Goal: Find specific page/section: Find specific page/section

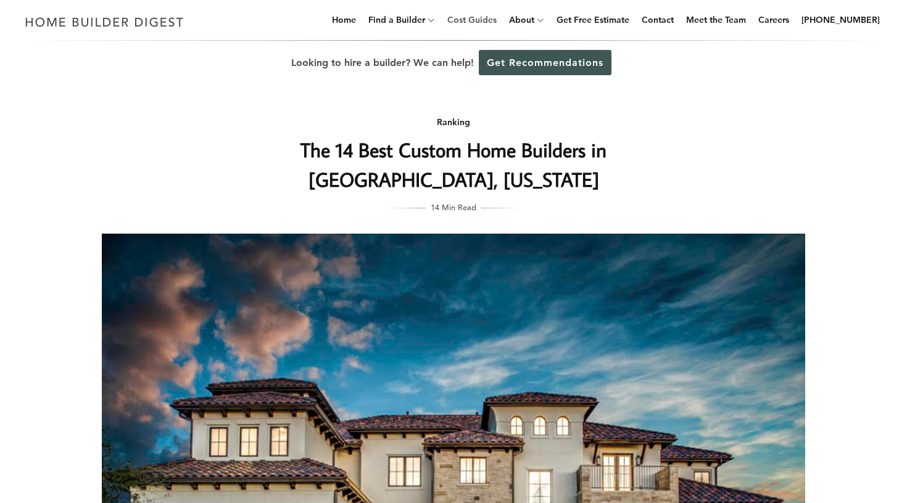
click at [490, 20] on link "Cost Guides" at bounding box center [471, 19] width 59 height 39
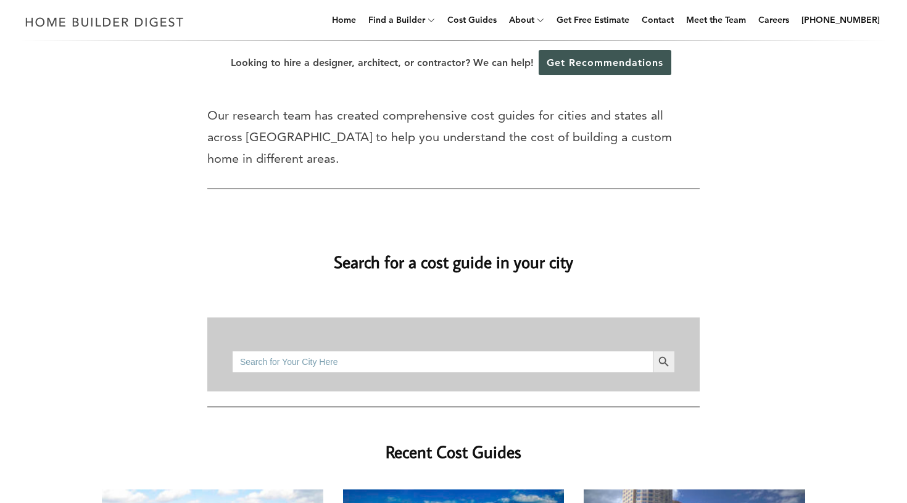
click at [262, 351] on input "Search for:" at bounding box center [442, 362] width 421 height 22
type input "75225"
click at [667, 355] on icon "Search" at bounding box center [664, 362] width 14 height 14
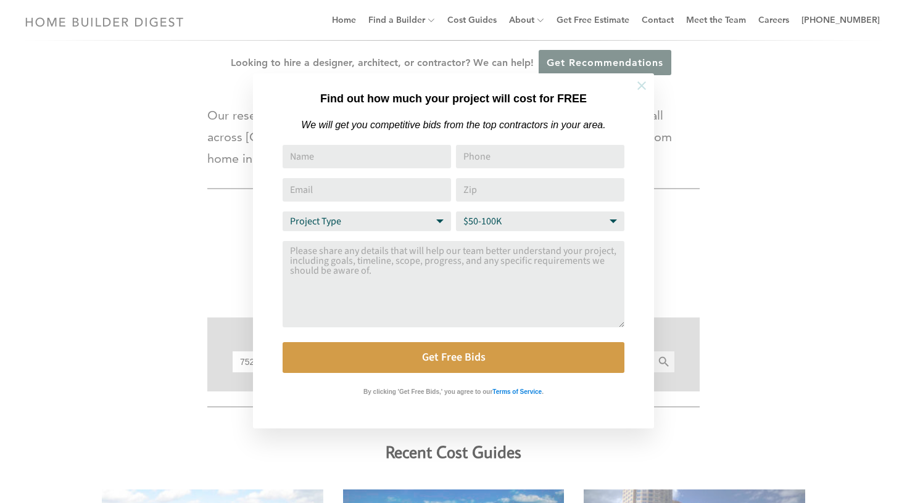
click at [642, 82] on icon at bounding box center [642, 86] width 14 height 14
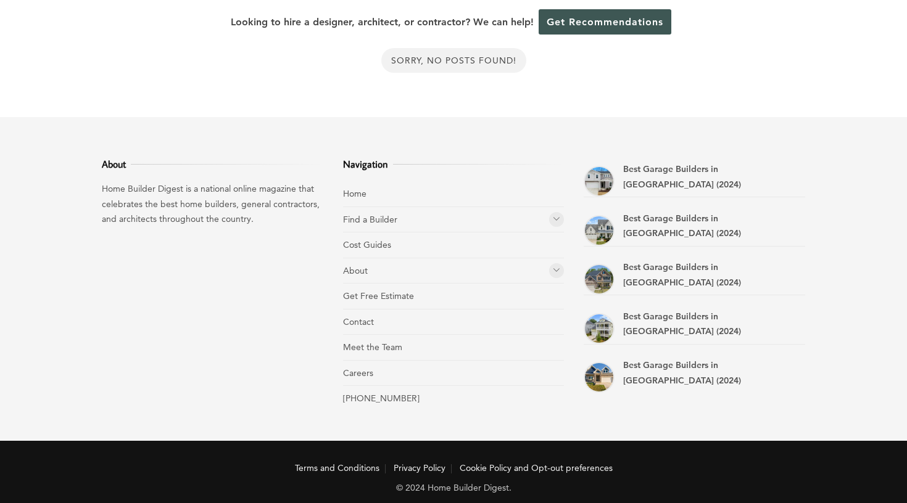
scroll to position [154, 0]
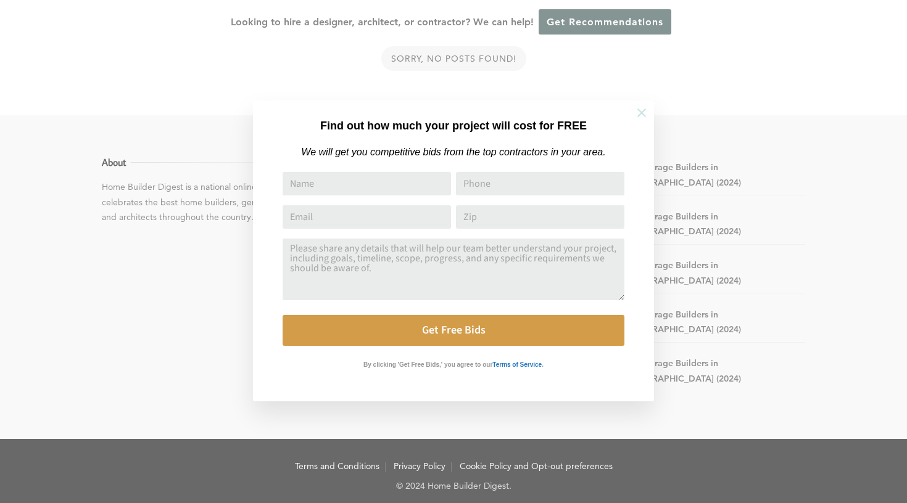
click at [640, 113] on icon at bounding box center [642, 113] width 14 height 14
